Goal: Register for event/course

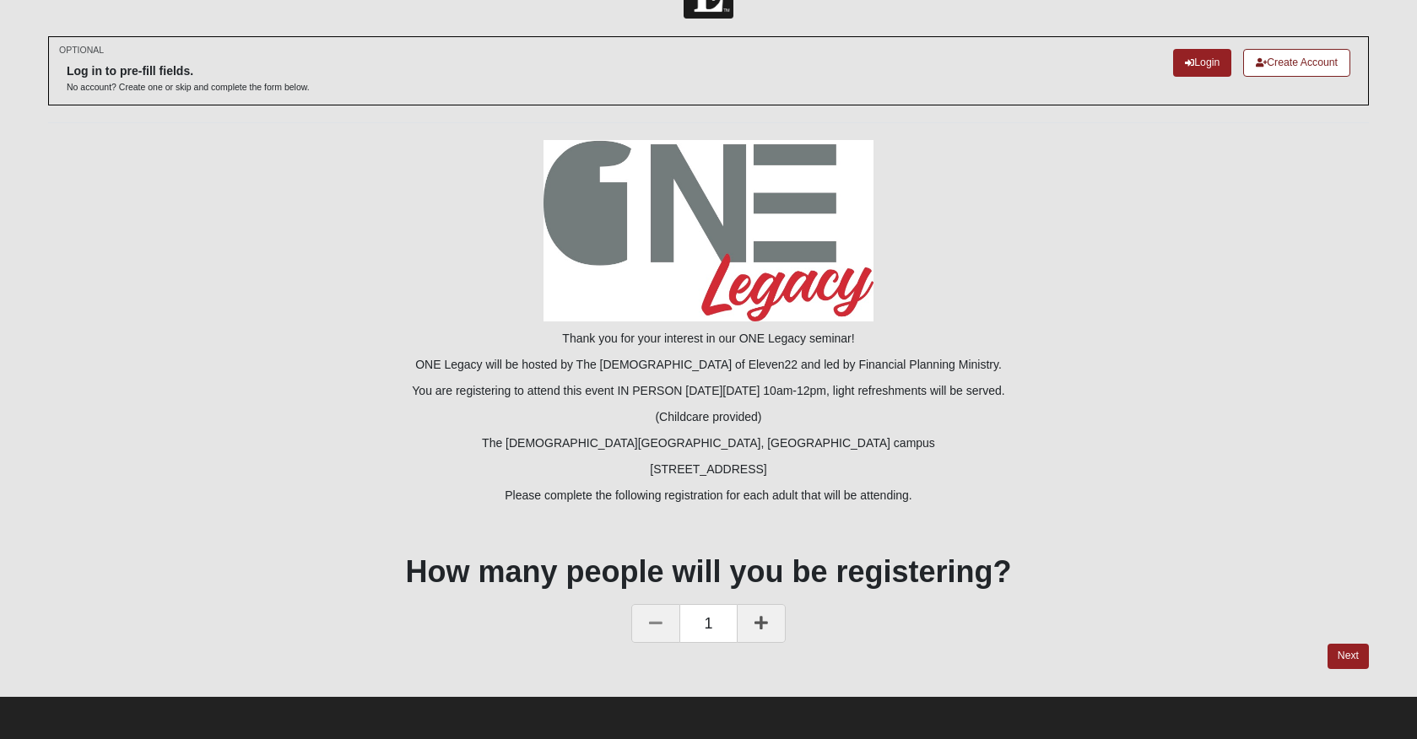
scroll to position [51, 0]
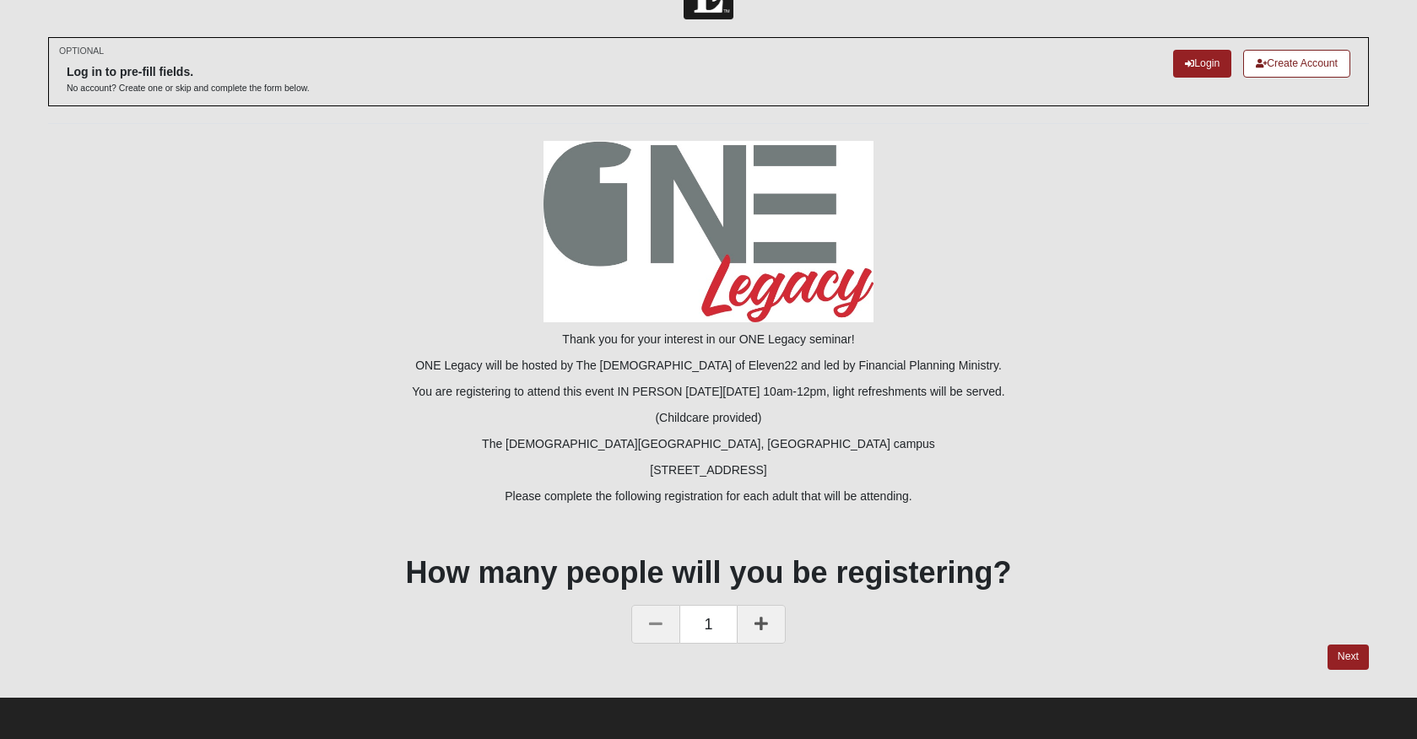
click at [768, 627] on link at bounding box center [761, 624] width 49 height 39
click at [1358, 661] on link "Next" at bounding box center [1347, 657] width 41 height 24
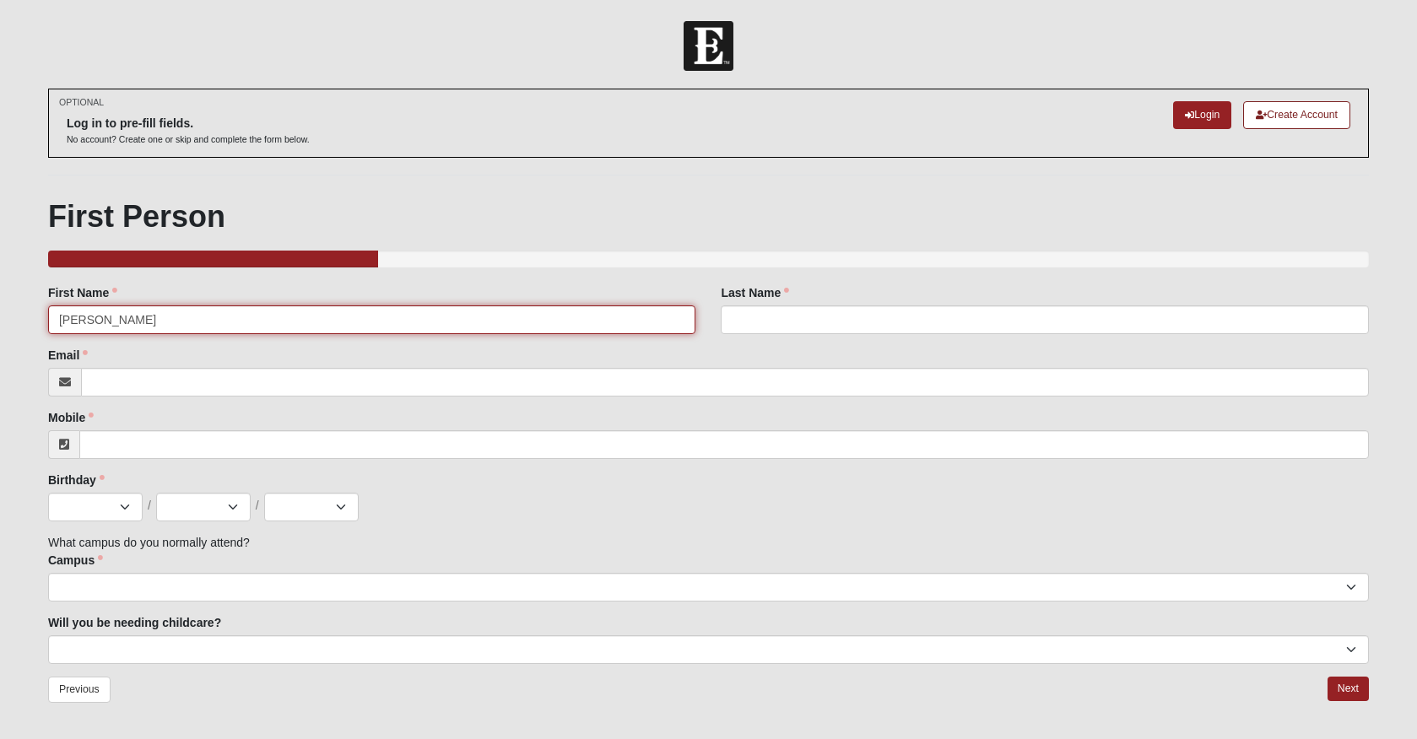
type input "Janet"
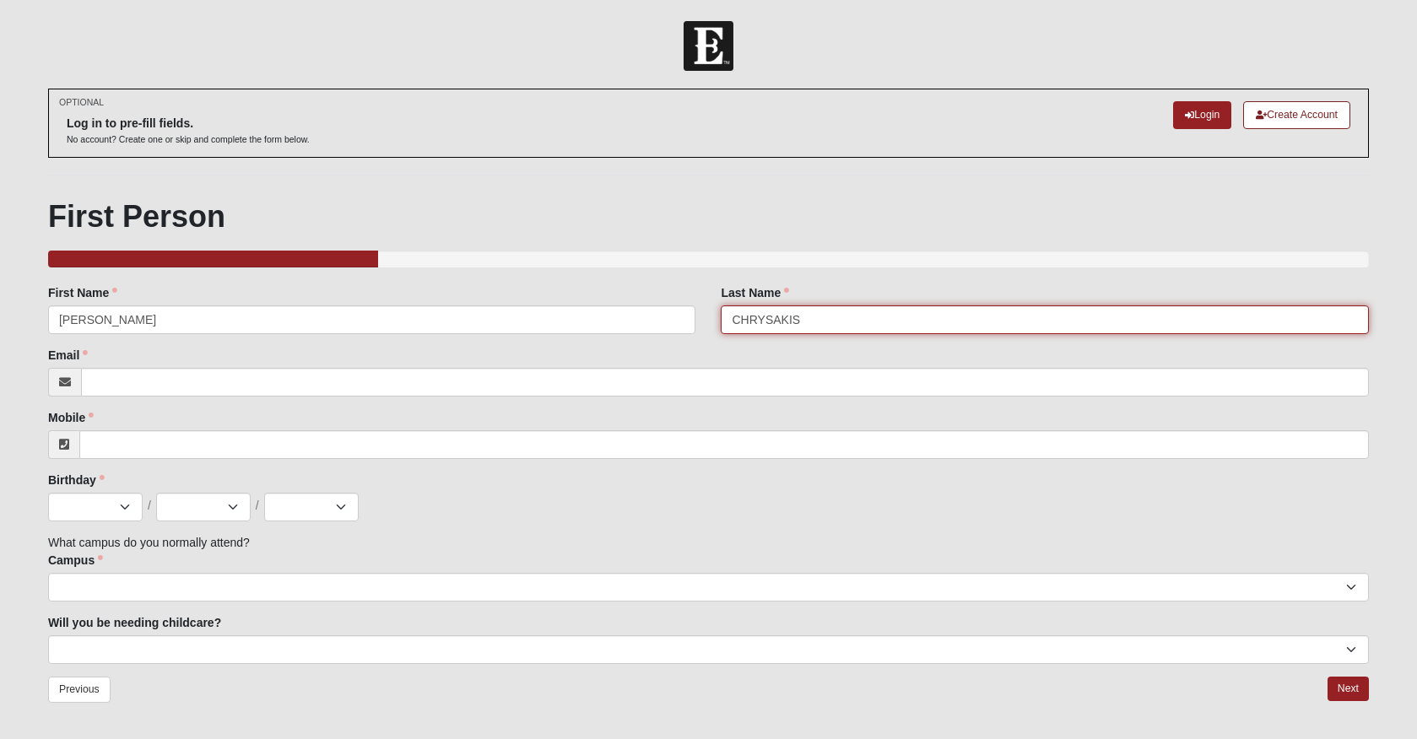
type input "CHRYSAKIS"
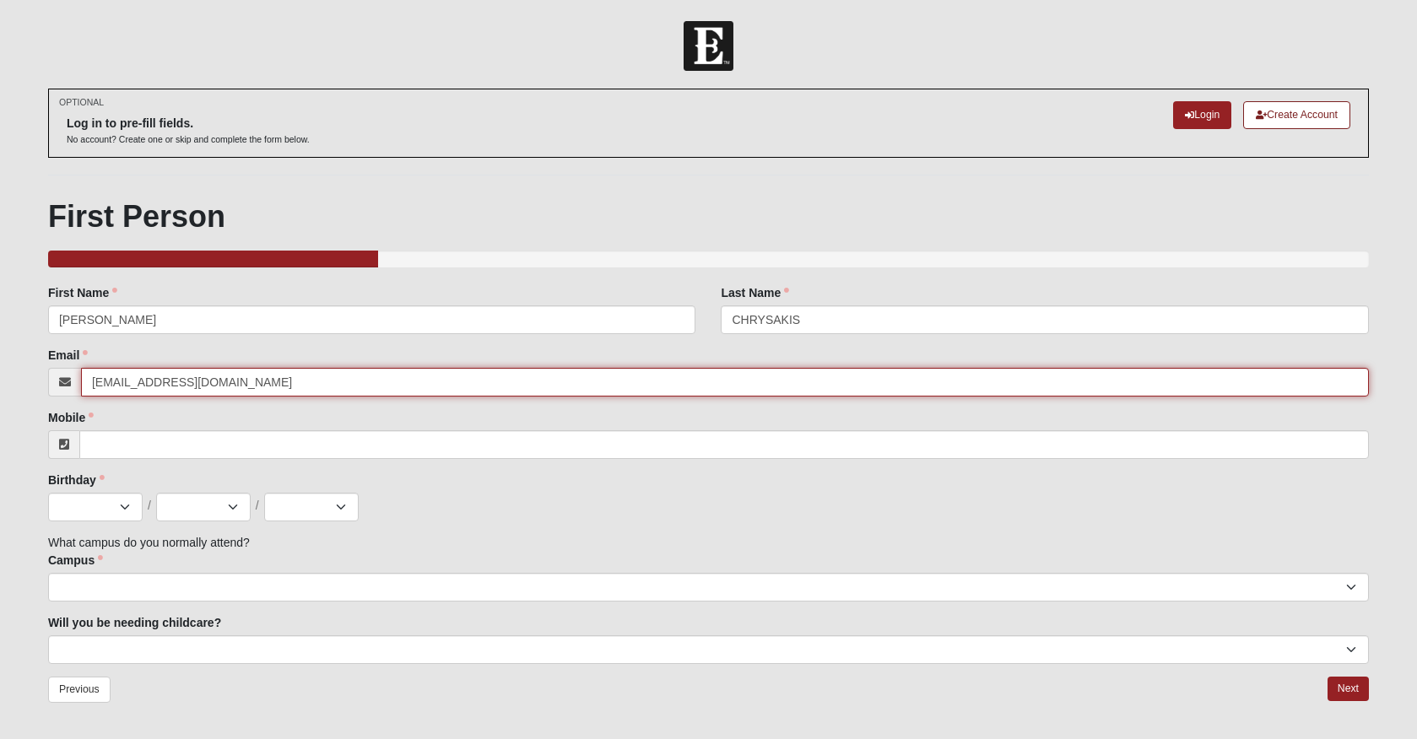
type input "JANETCHRYS@GMAIL.COM"
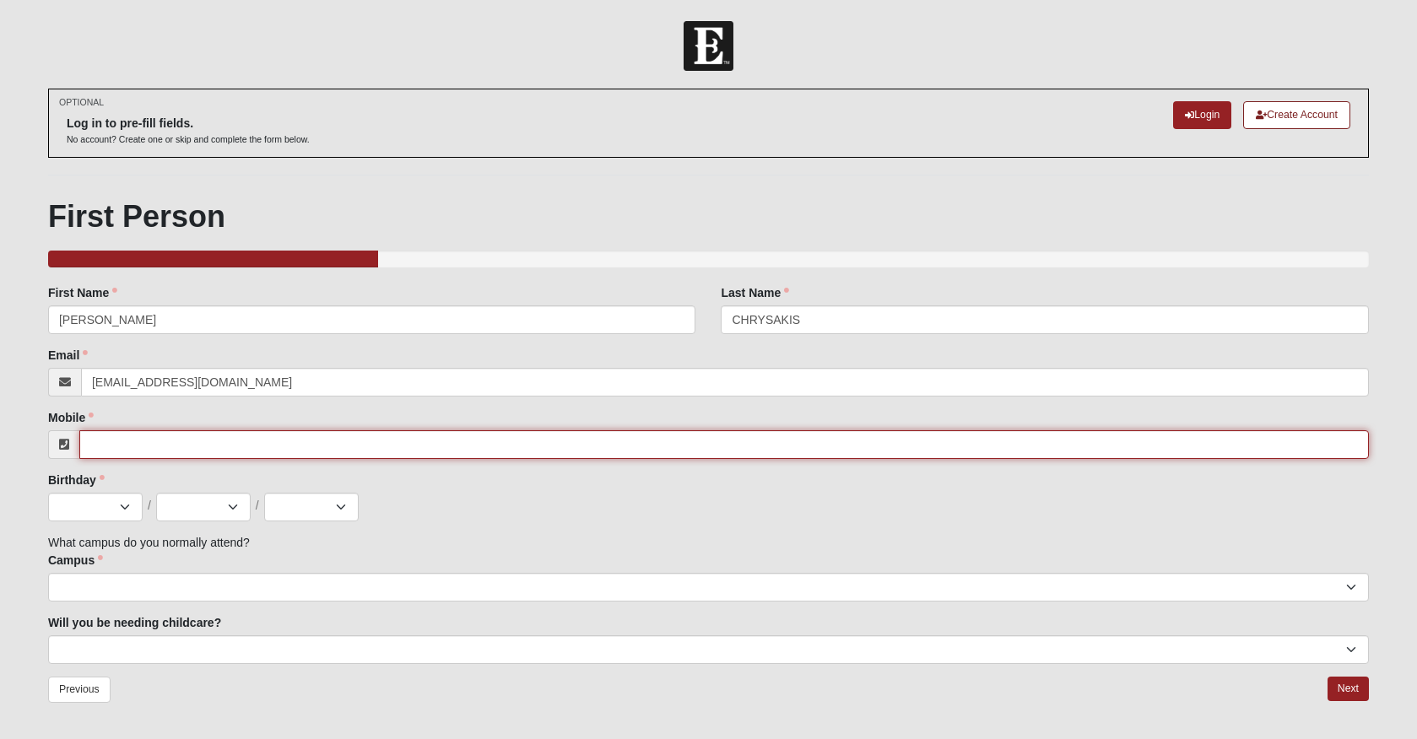
click at [125, 453] on input "Mobile" at bounding box center [723, 444] width 1289 height 29
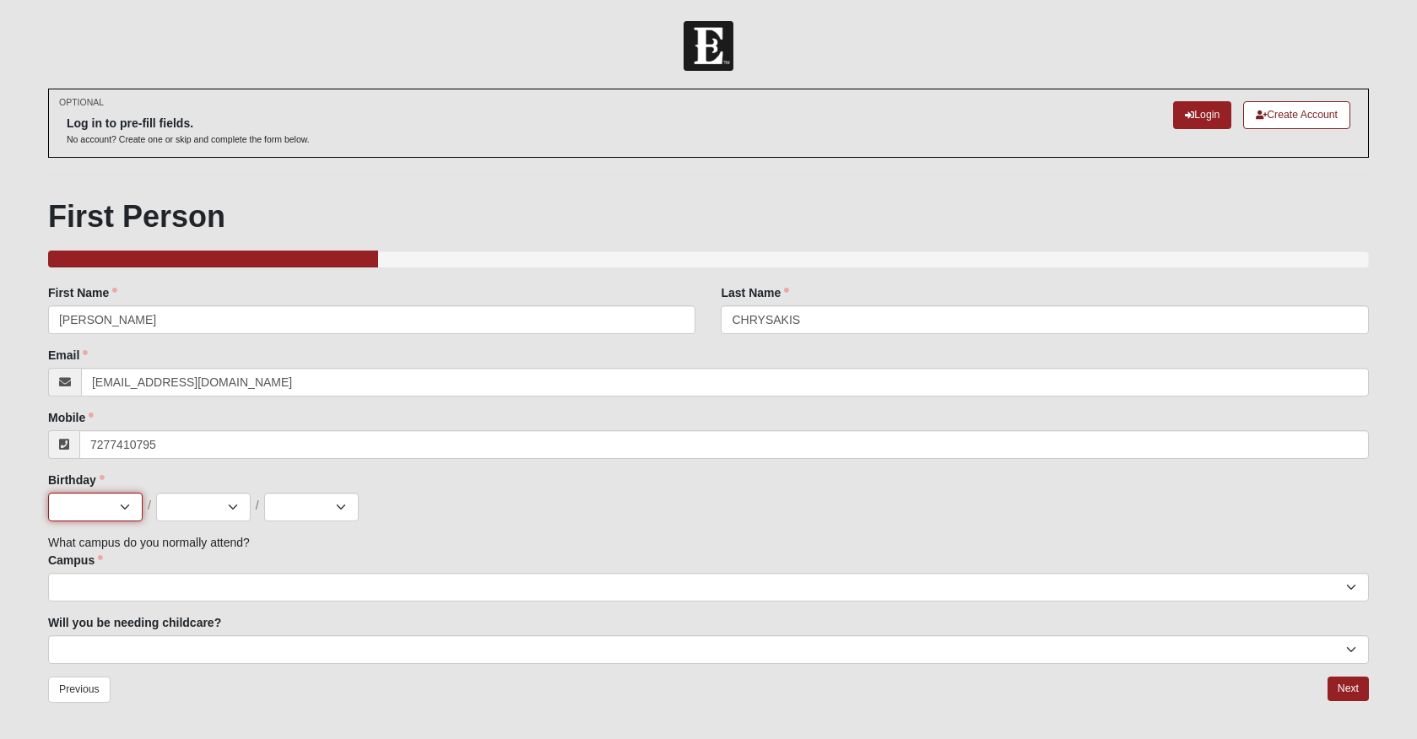
type input "(727) 741-0795"
select select "12"
select select "10"
select select "1980"
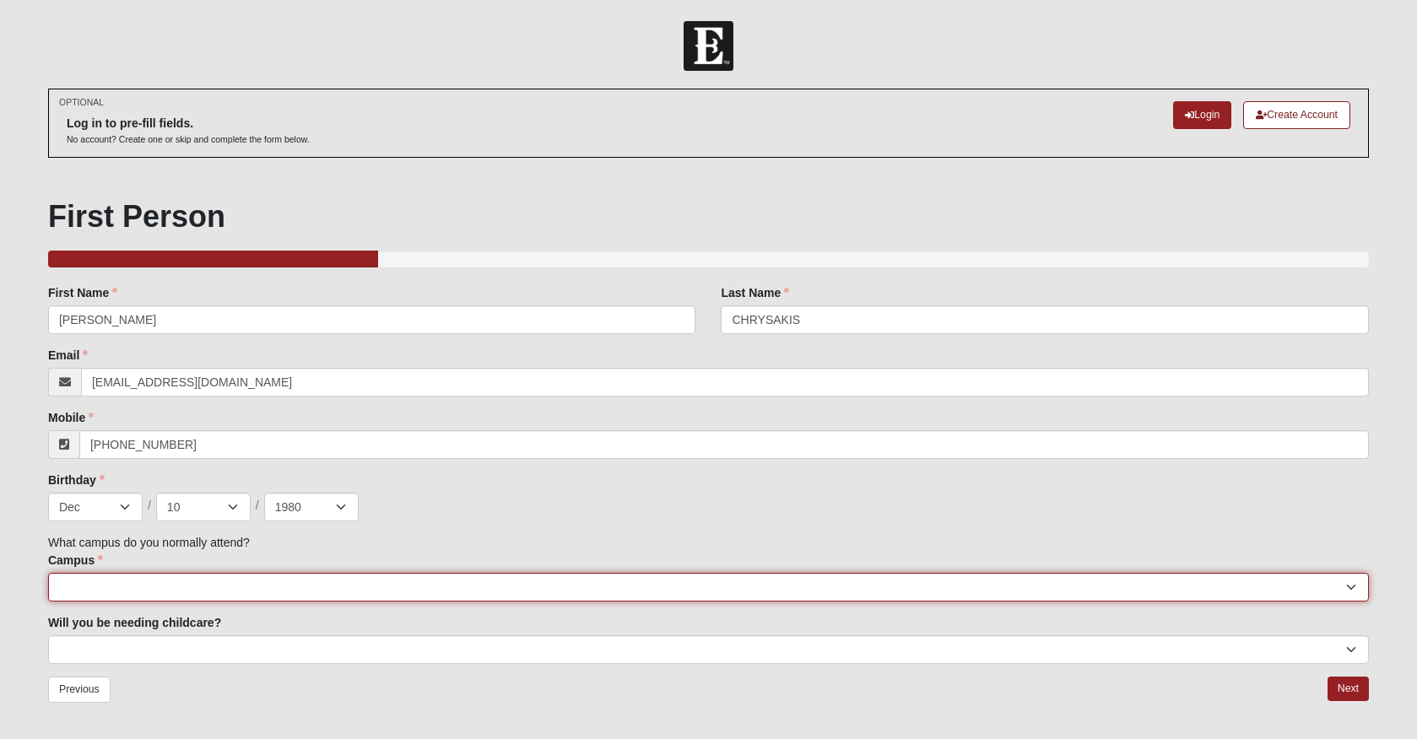
select select "3"
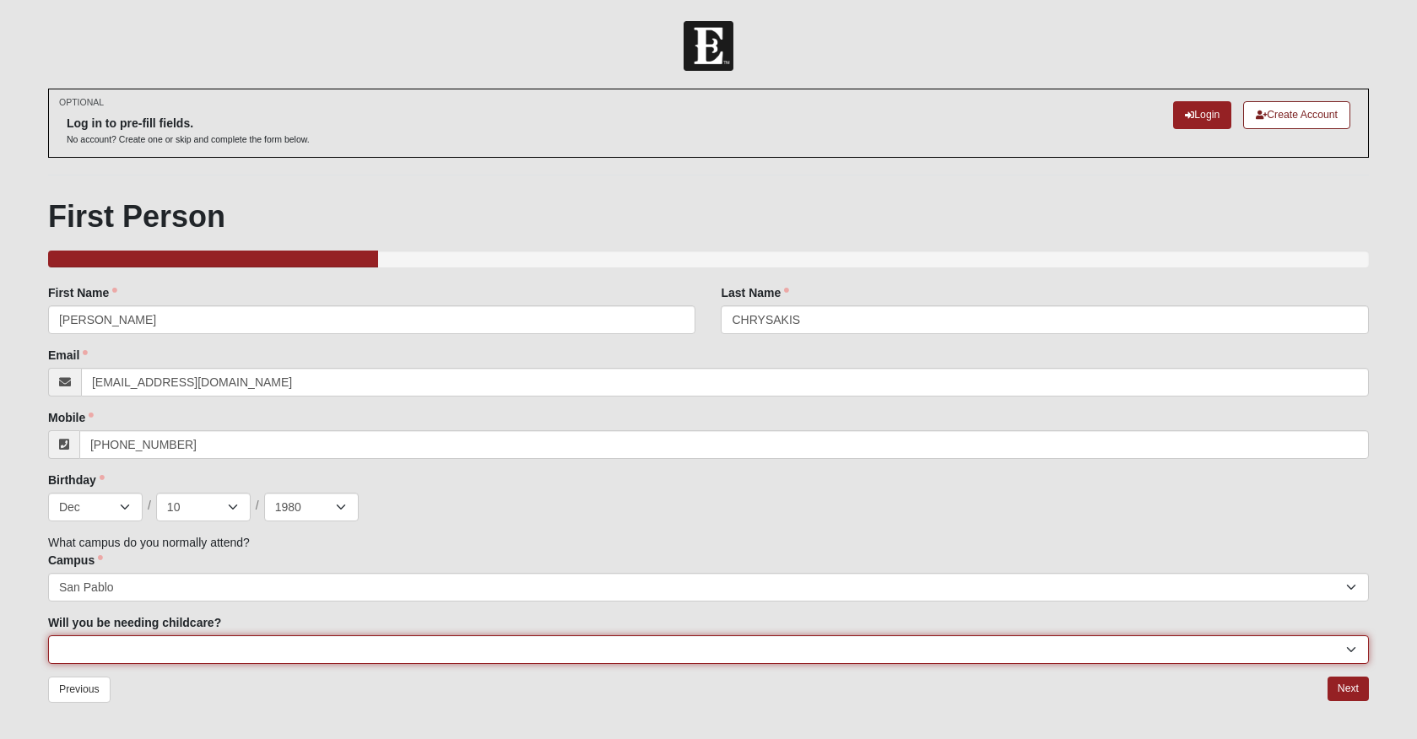
select select "No"
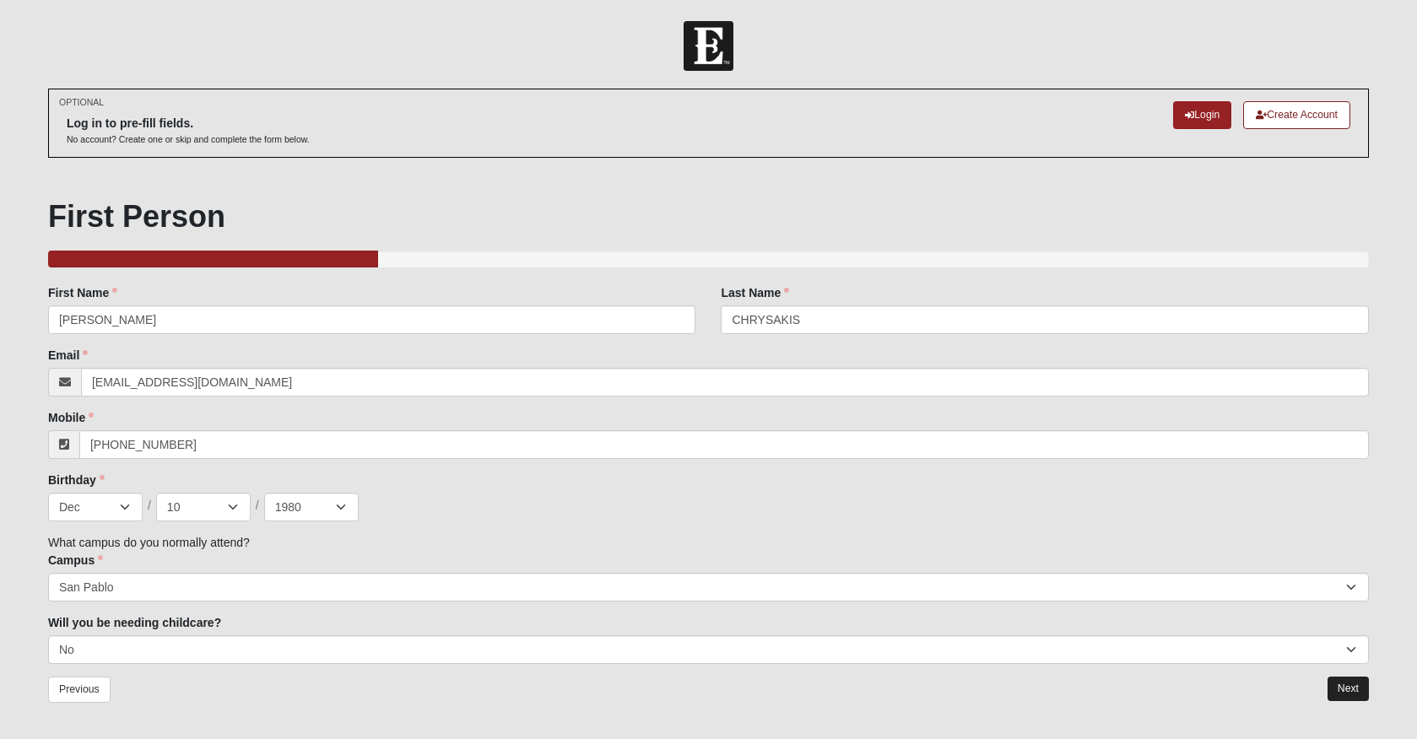
click at [1342, 690] on link "Next" at bounding box center [1347, 689] width 41 height 24
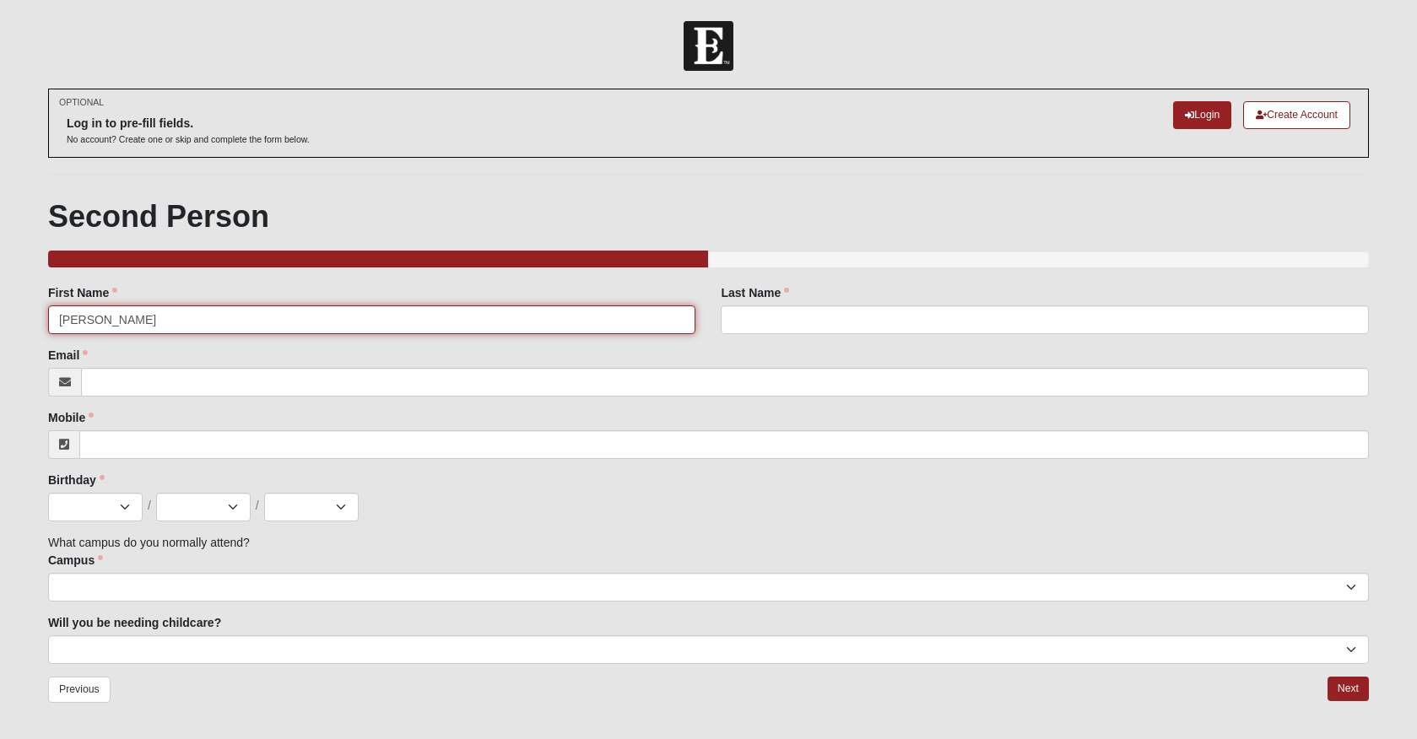
type input "ALEX"
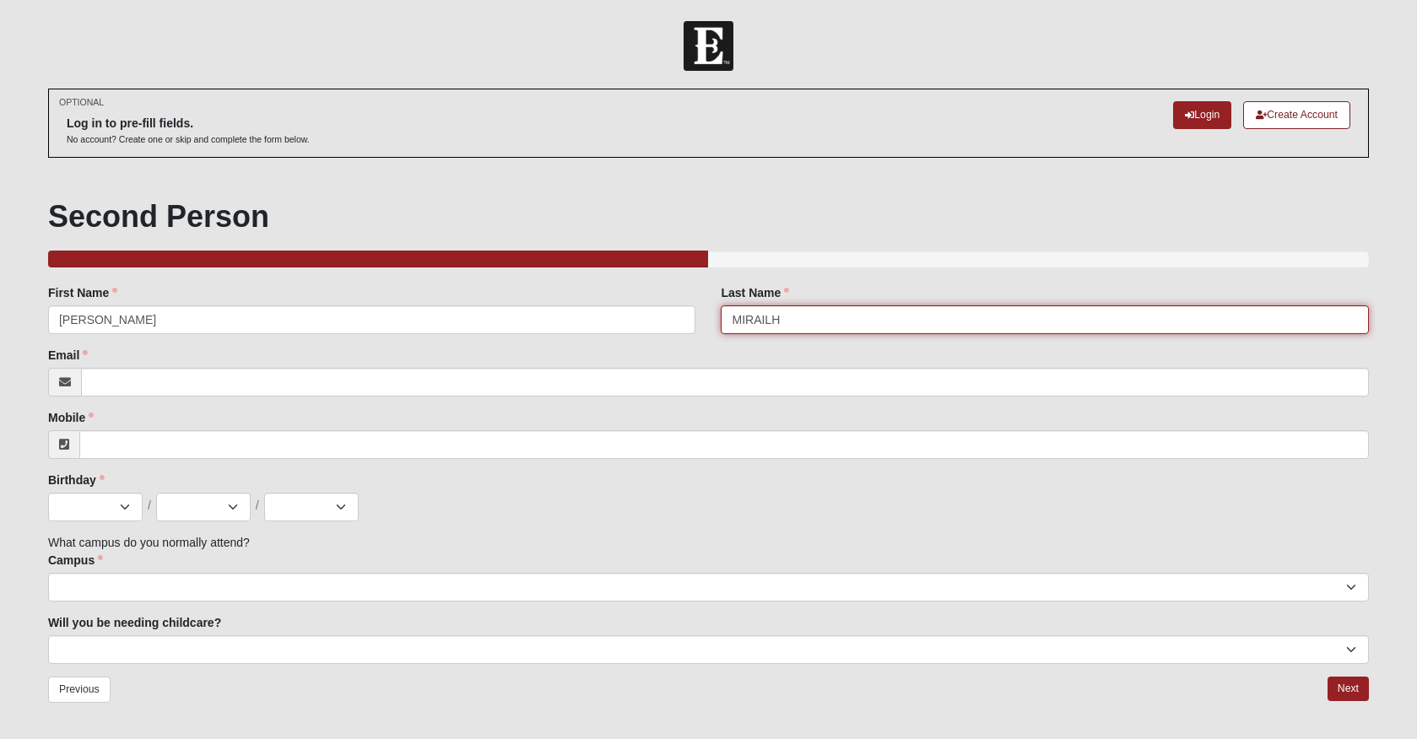
type input "Mirailh"
select select "5"
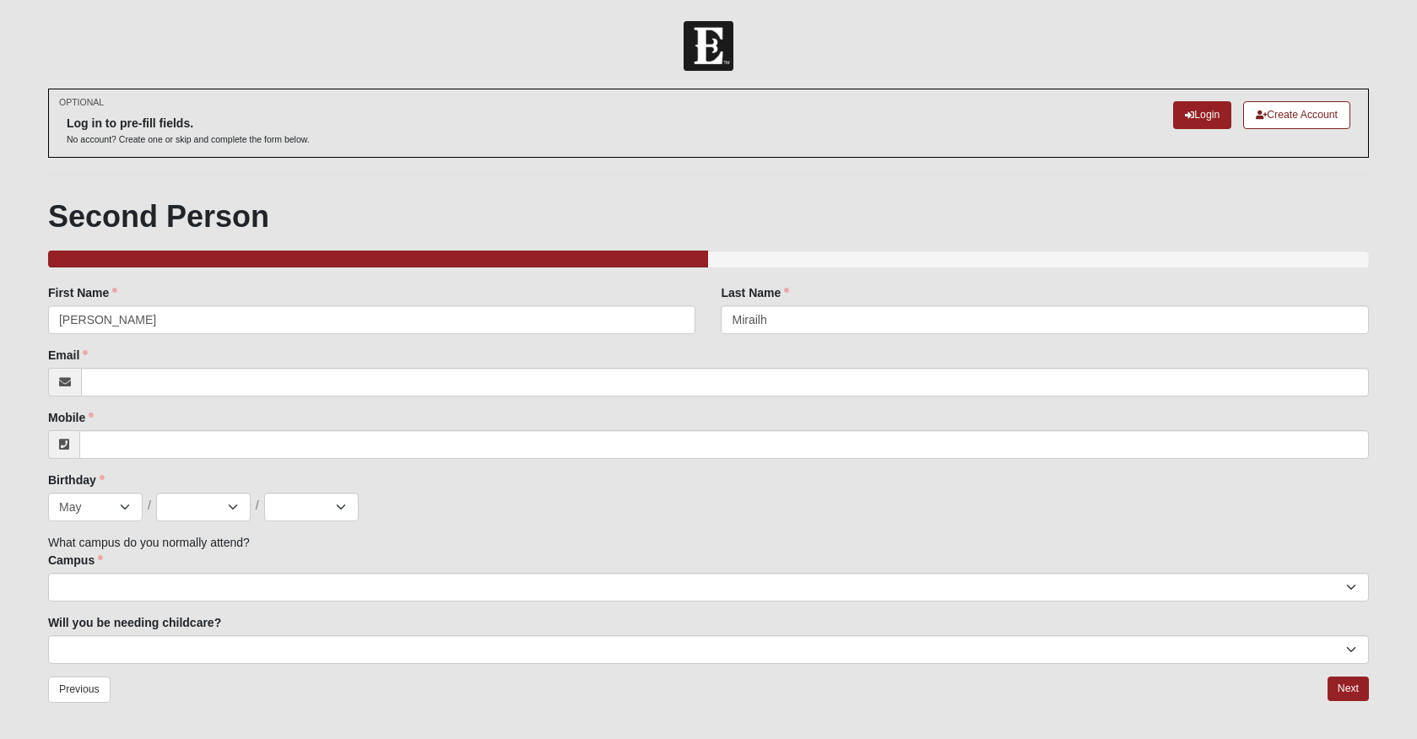
select select "7"
select select "2022"
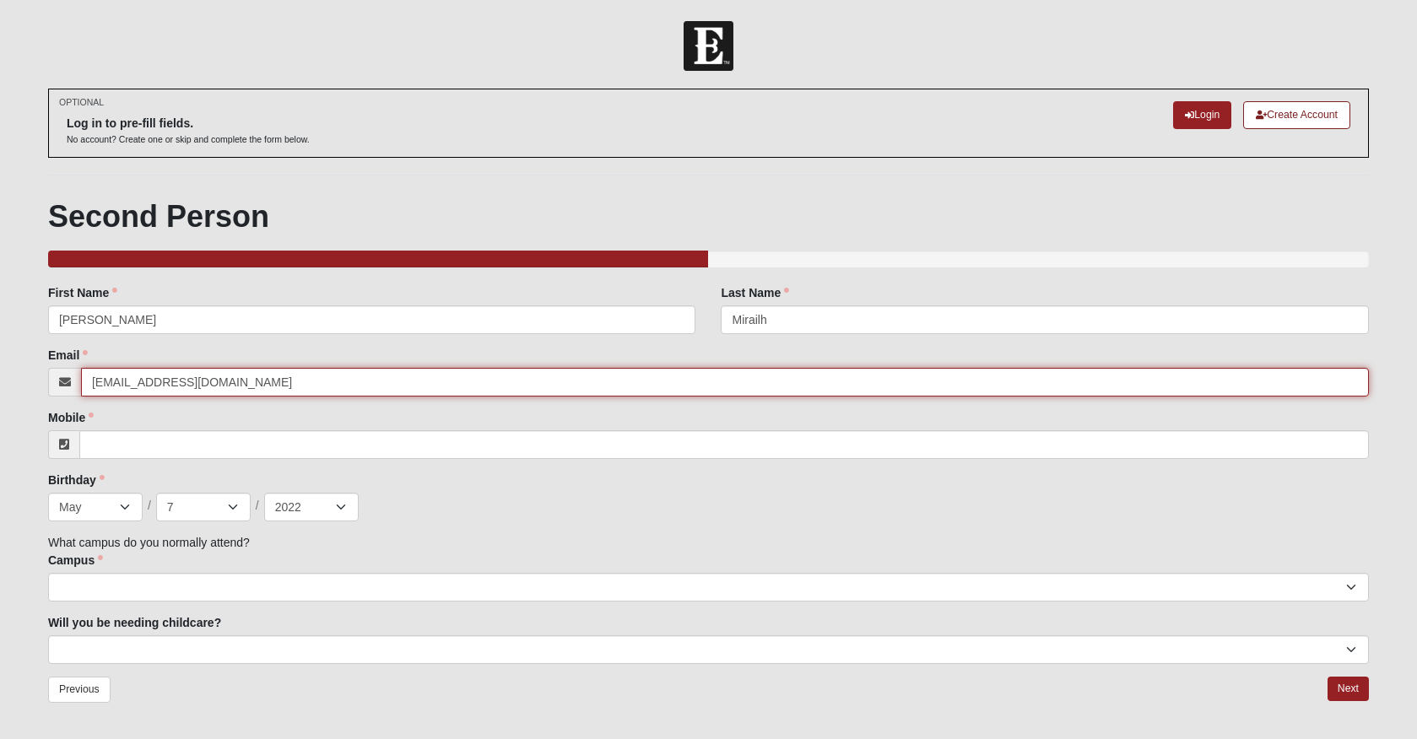
type input "JANETCHRYS@GMAIL.COM"
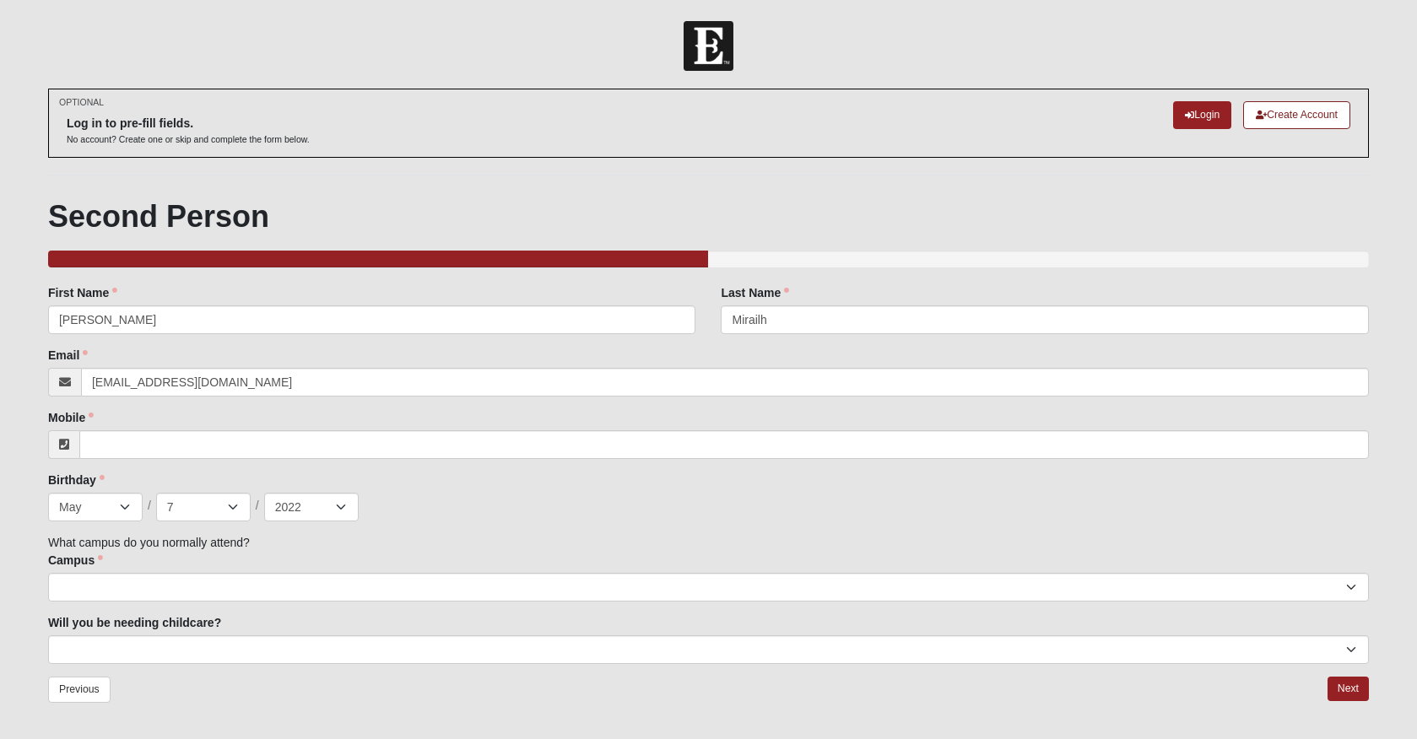
click at [281, 538] on div "Family Member to Register First Name ALEX First Name is required. Last Name Mir…" at bounding box center [708, 474] width 1320 height 380
select select "1979"
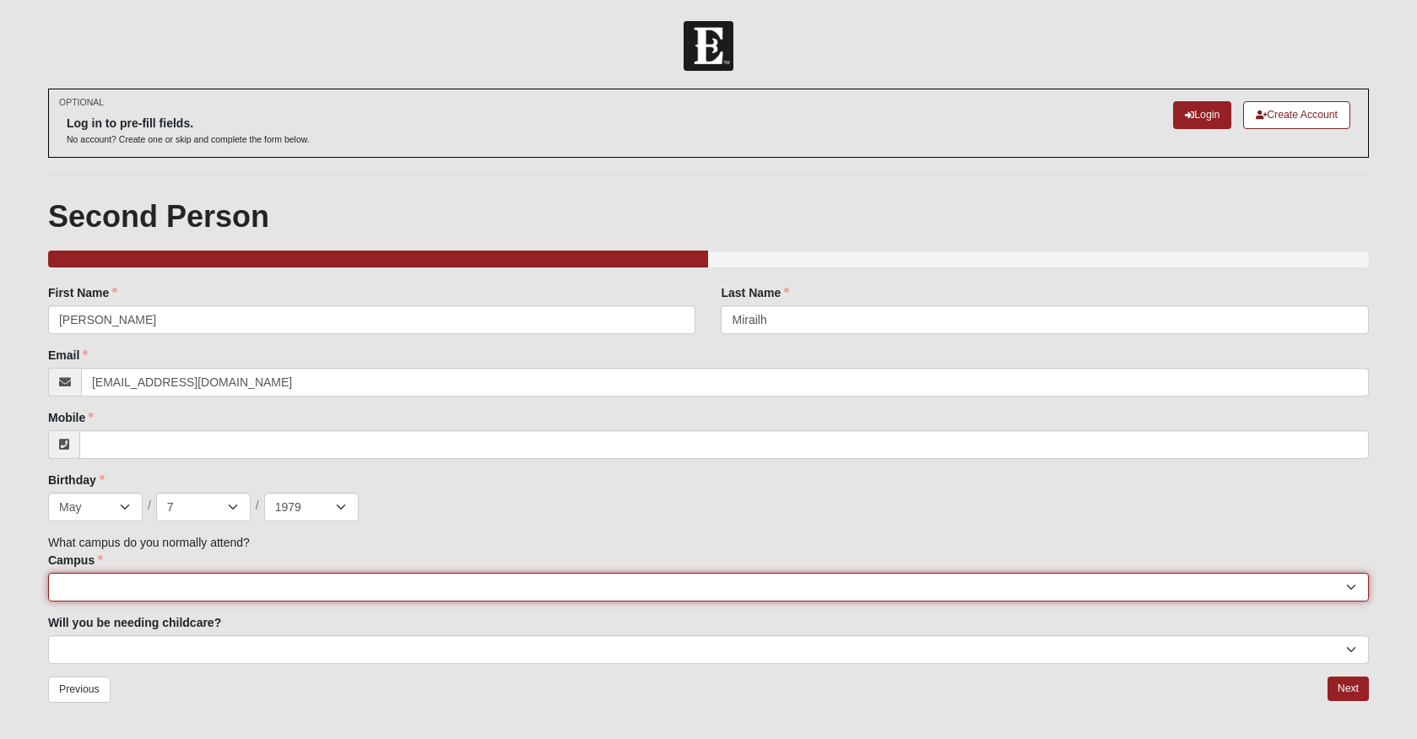
select select "3"
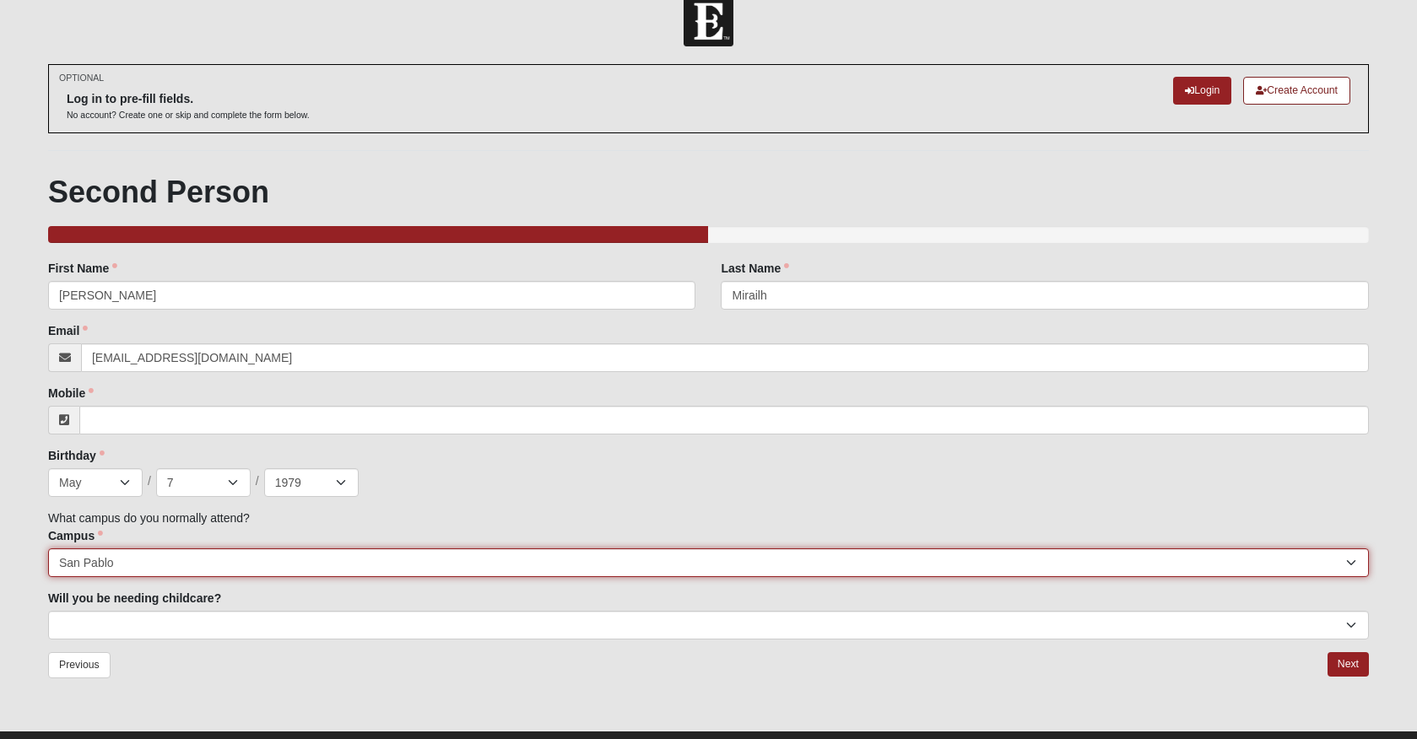
scroll to position [28, 0]
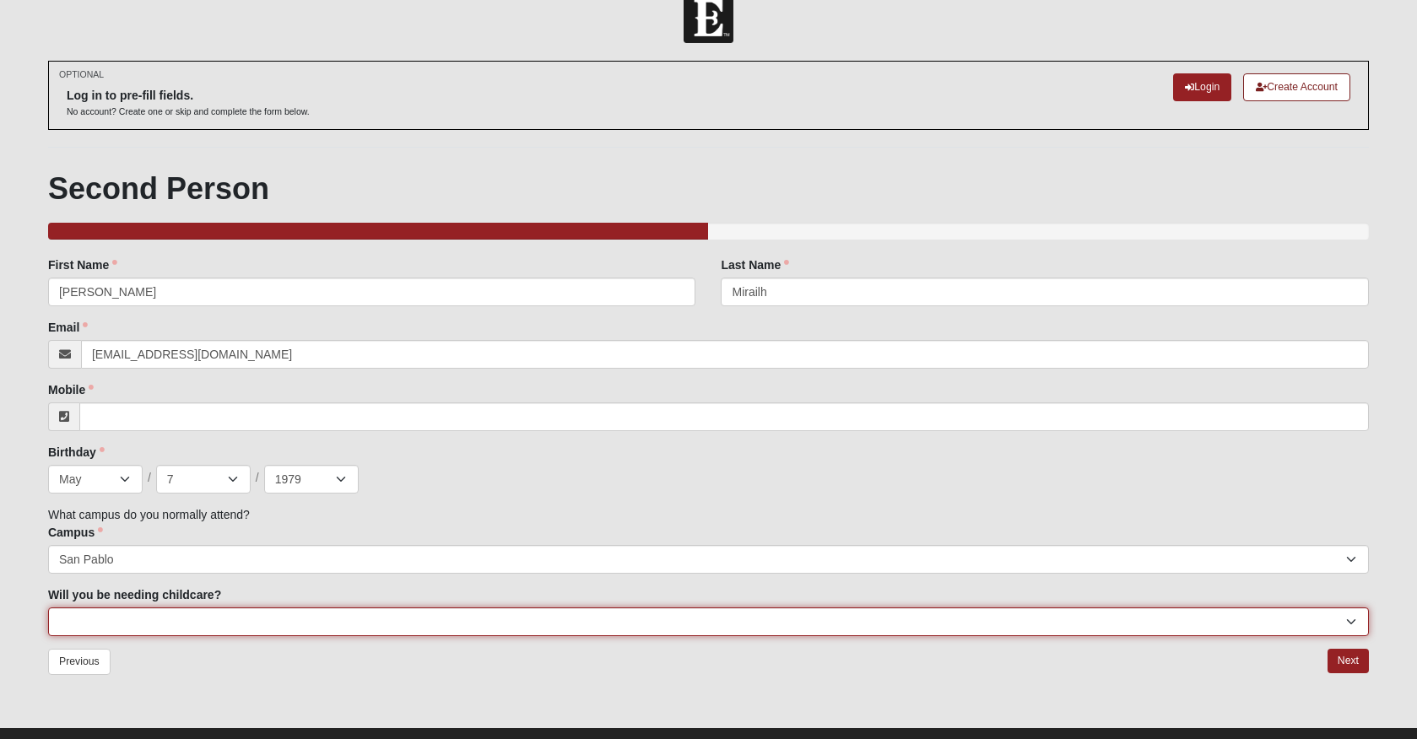
select select "No"
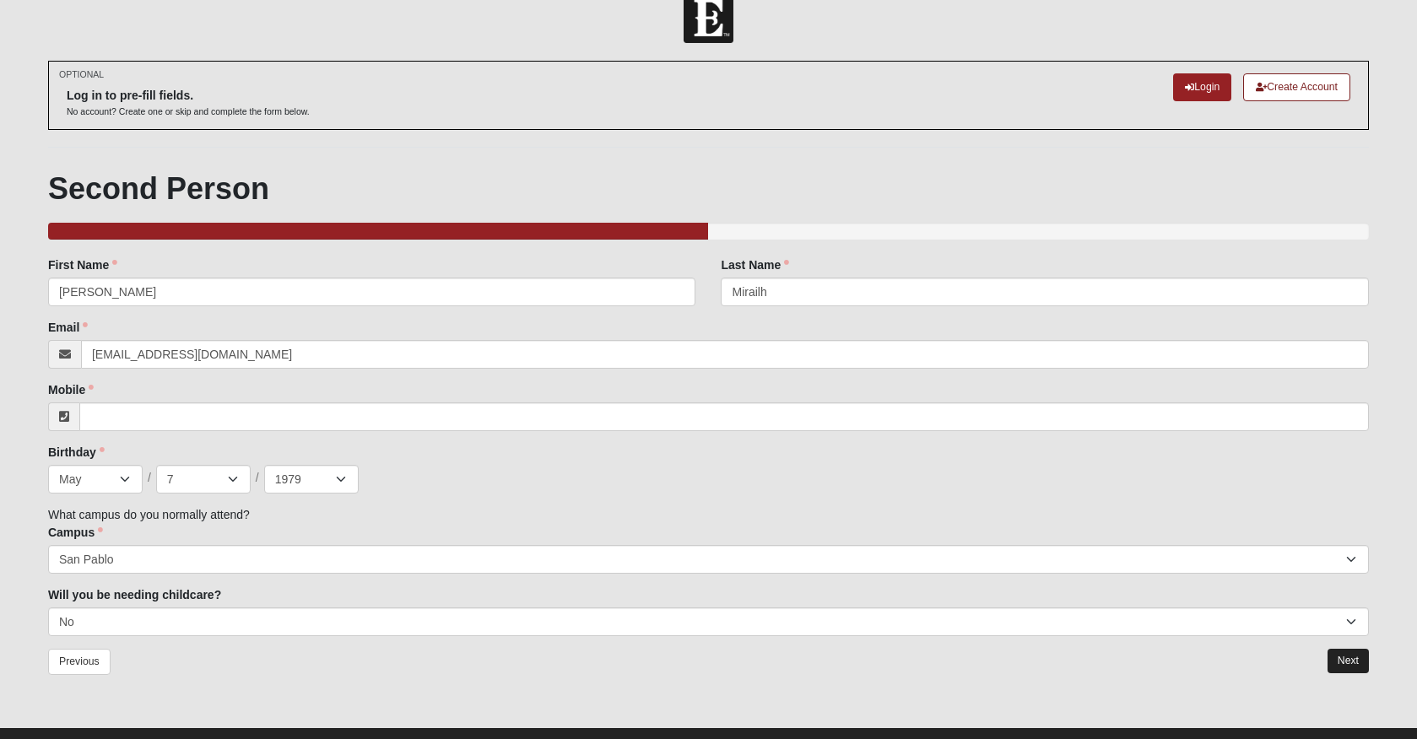
click at [1343, 661] on link "Next" at bounding box center [1347, 661] width 41 height 24
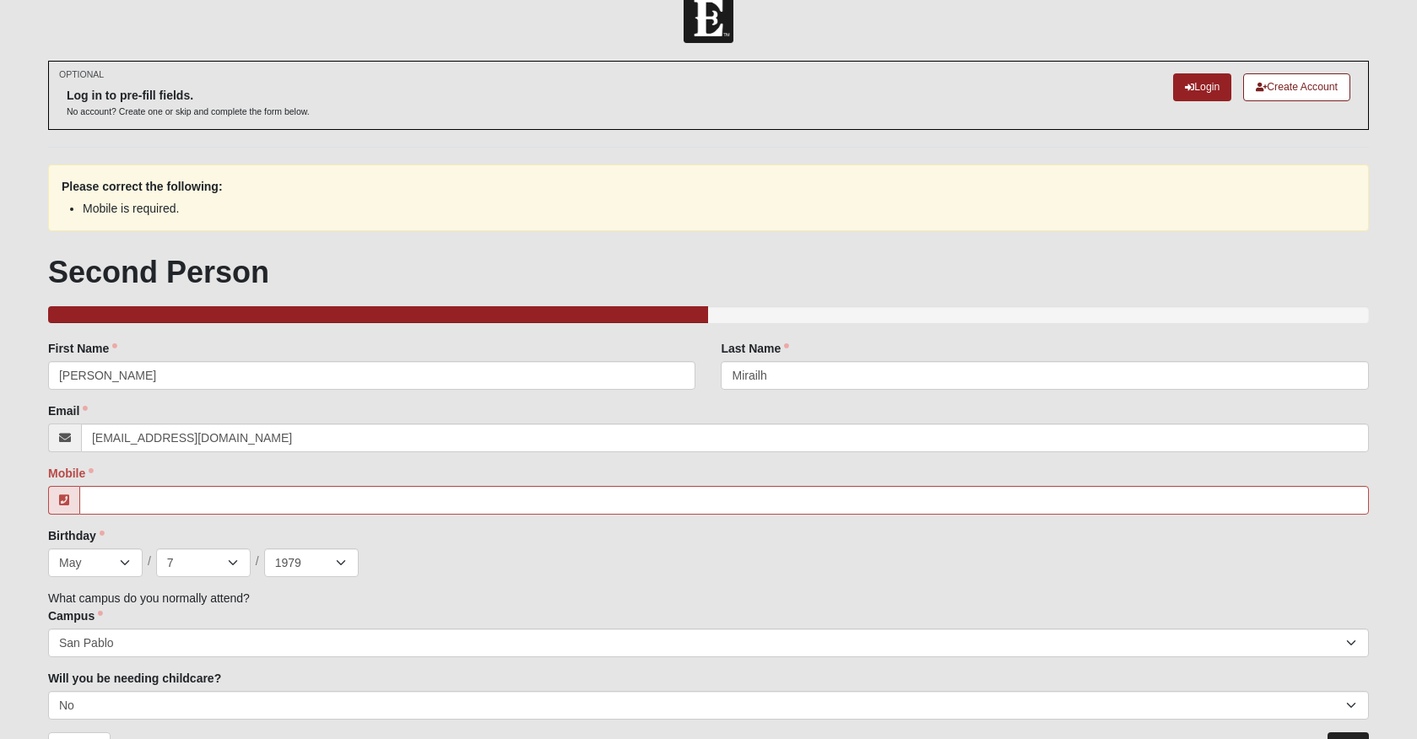
scroll to position [0, 0]
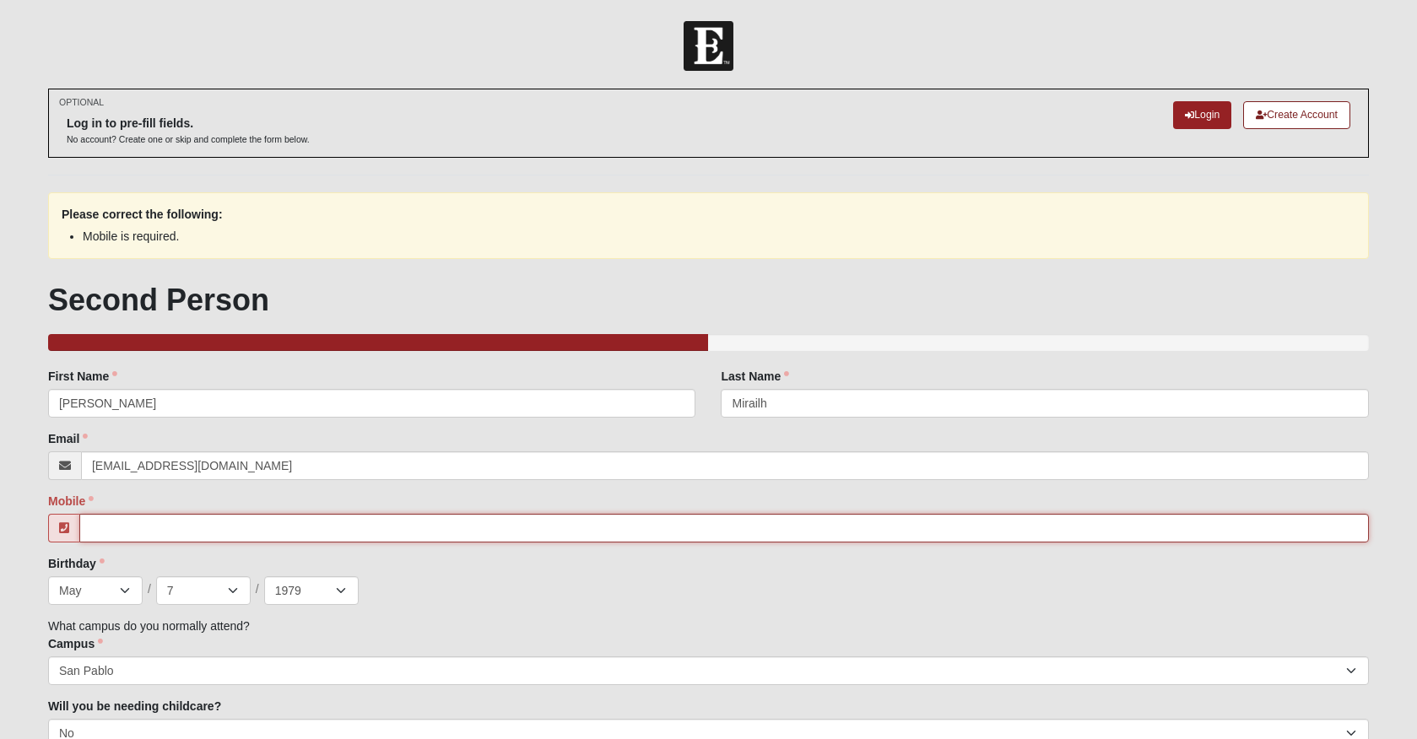
click at [279, 534] on input "Mobile" at bounding box center [723, 528] width 1289 height 29
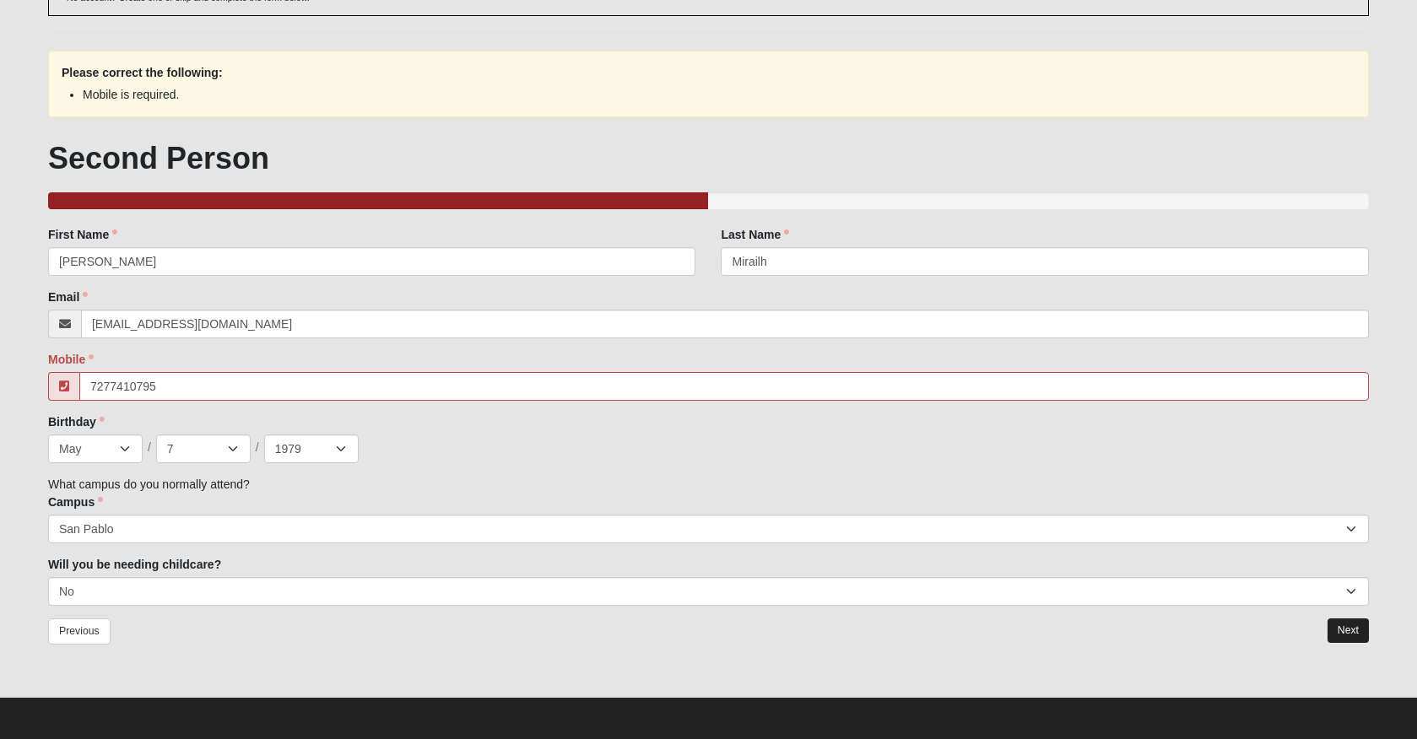
type input "(727) 741-0795"
click at [1341, 629] on link "Next" at bounding box center [1347, 630] width 41 height 24
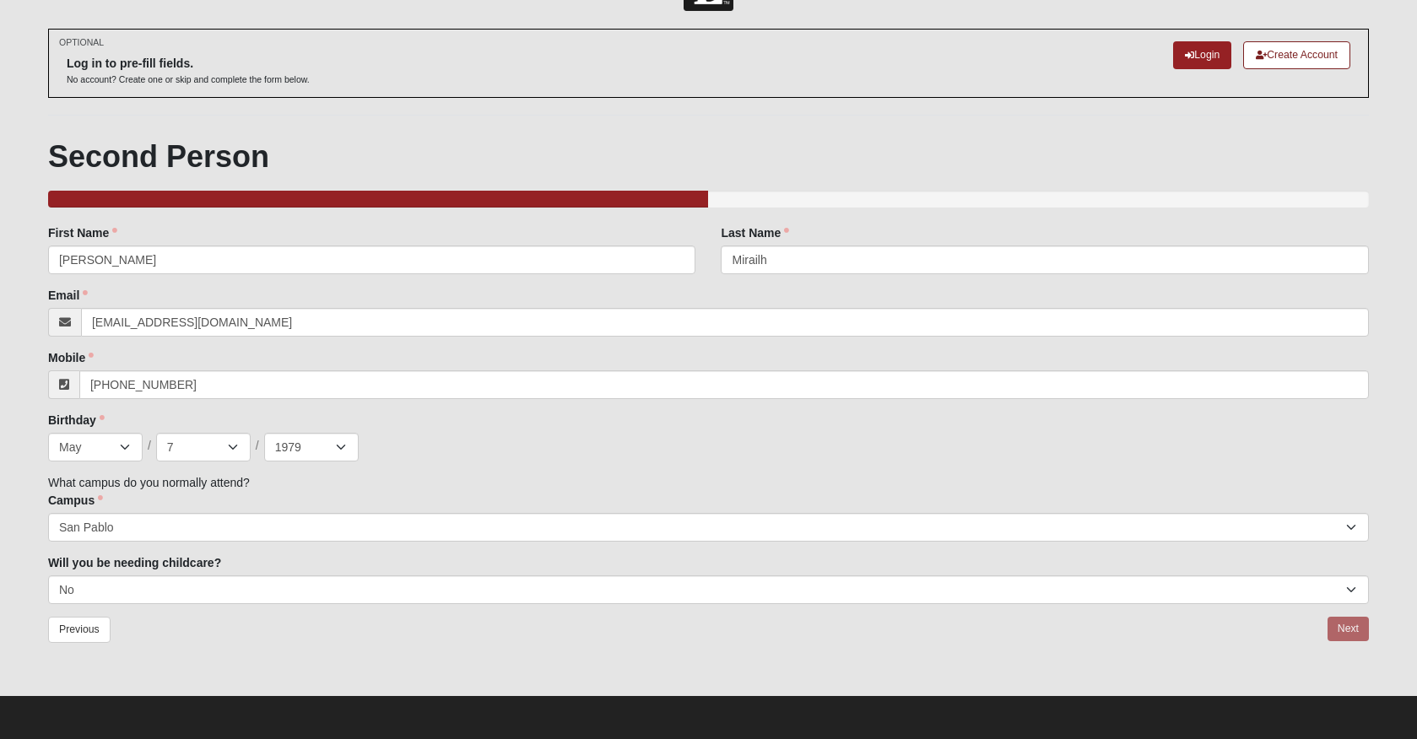
scroll to position [58, 0]
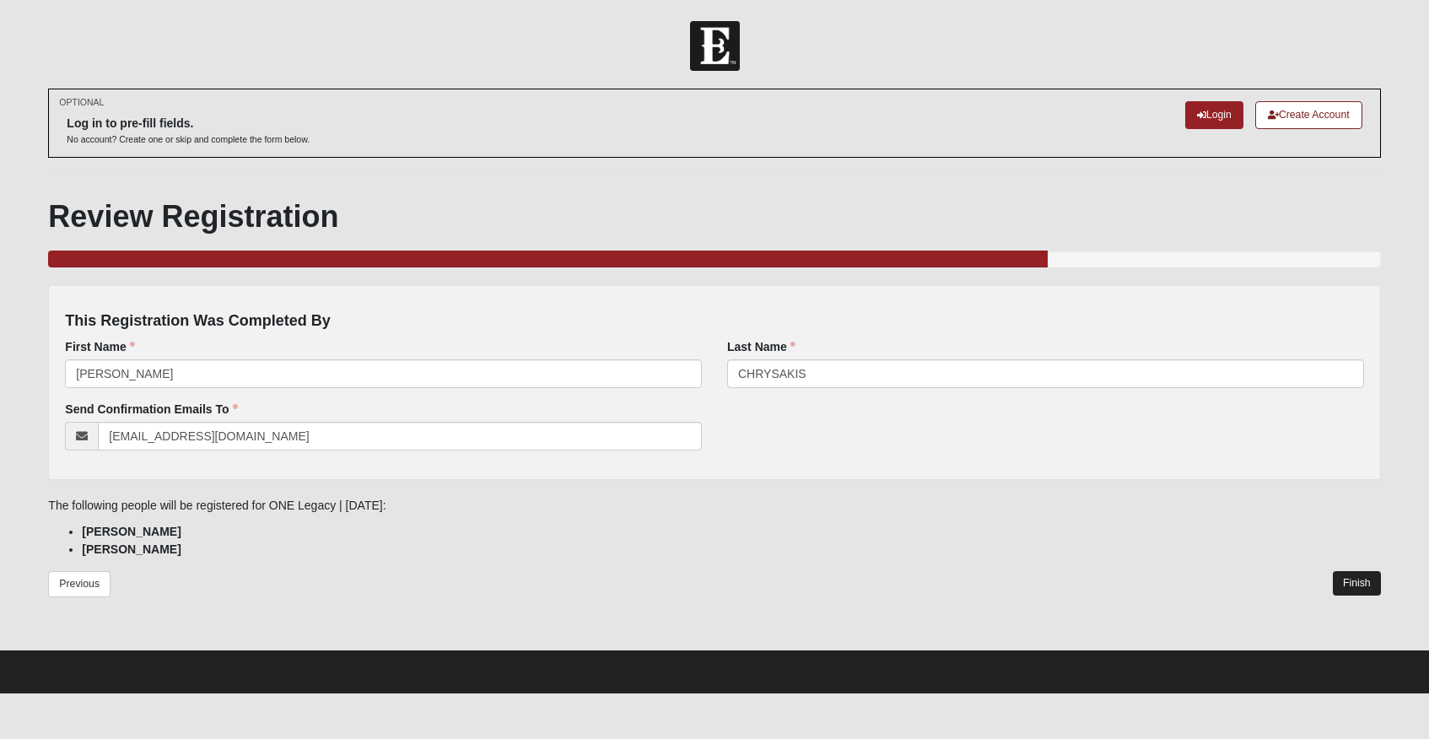
click at [1358, 591] on link "Finish" at bounding box center [1357, 583] width 48 height 24
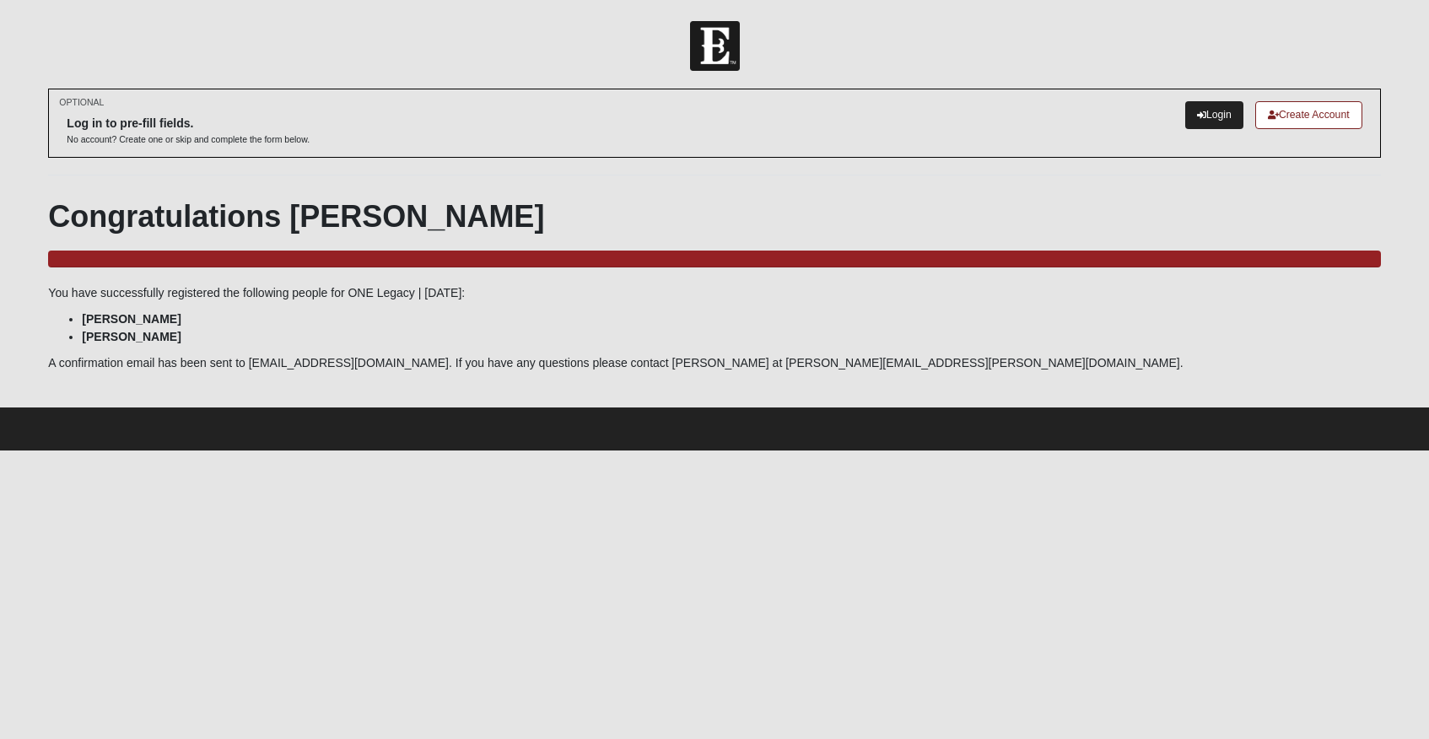
click at [1232, 121] on link "Login" at bounding box center [1214, 115] width 58 height 28
